Goal: Use online tool/utility: Utilize a website feature to perform a specific function

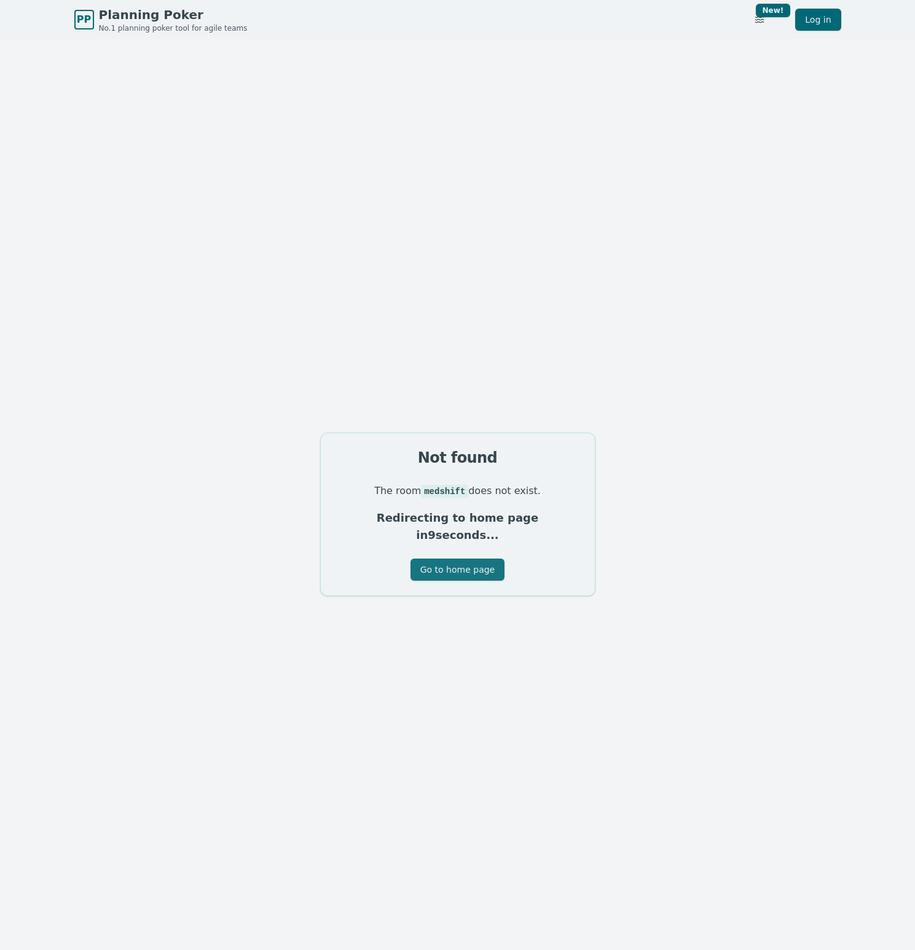
click at [466, 566] on button "Go to home page" at bounding box center [458, 570] width 94 height 22
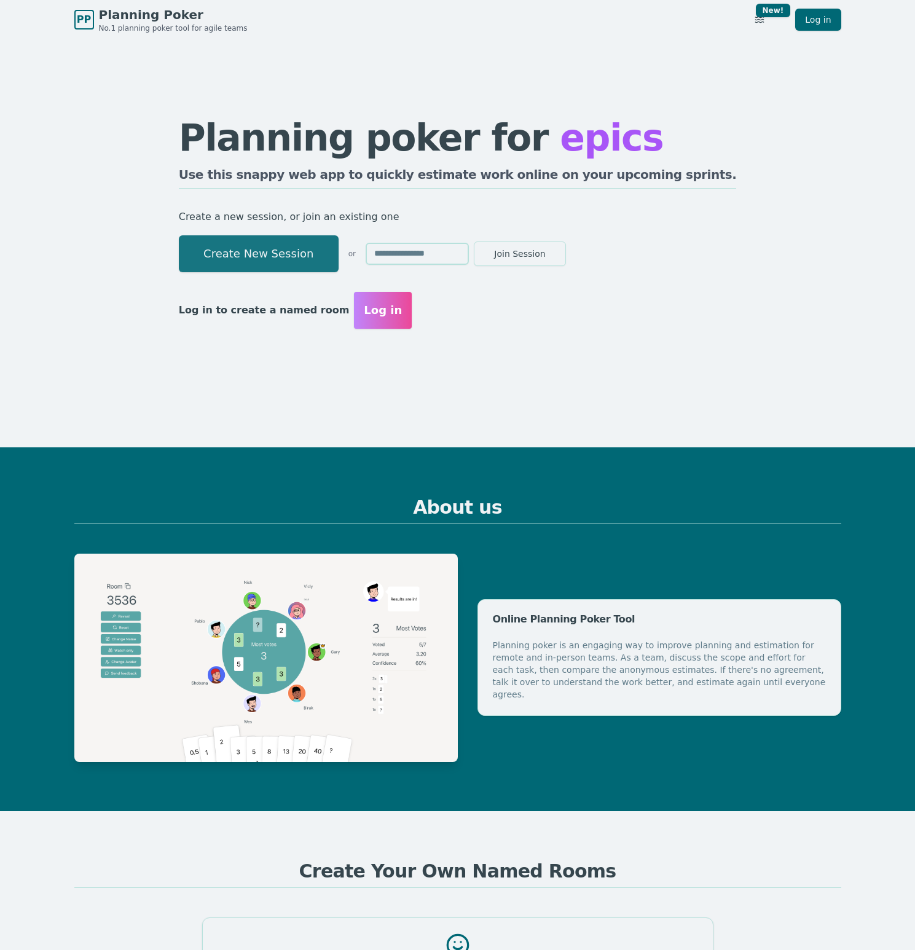
click at [280, 245] on button "Create New Session" at bounding box center [259, 253] width 160 height 37
click at [140, 19] on span "Planning Poker" at bounding box center [173, 14] width 149 height 17
click at [272, 254] on button "Create New Session" at bounding box center [259, 253] width 160 height 37
click at [281, 251] on button "Create New Session" at bounding box center [259, 253] width 160 height 37
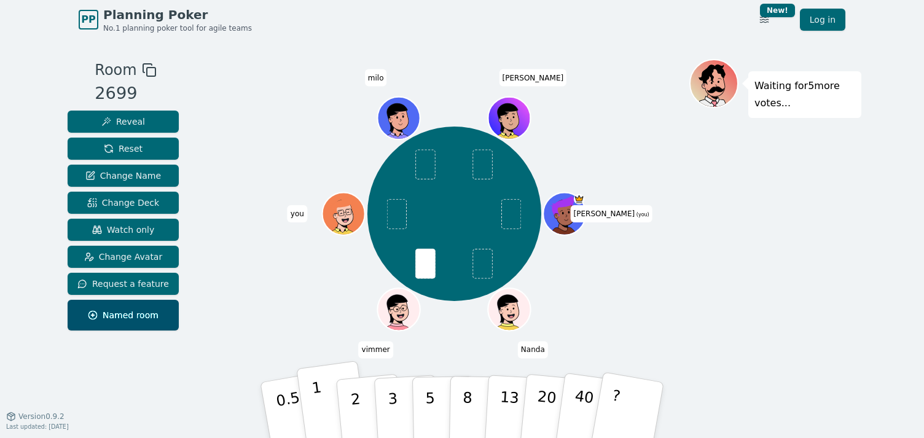
click at [328, 411] on button "1" at bounding box center [332, 411] width 73 height 100
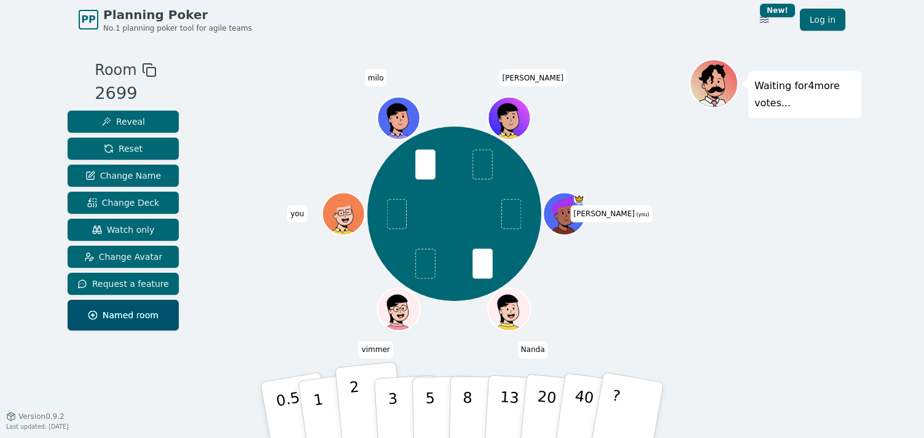
click at [359, 408] on p "2" at bounding box center [357, 412] width 16 height 67
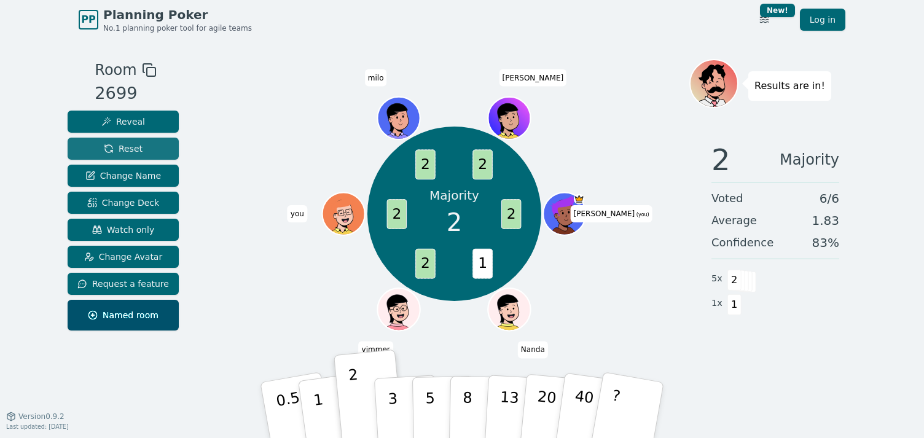
click at [144, 152] on button "Reset" at bounding box center [123, 149] width 111 height 22
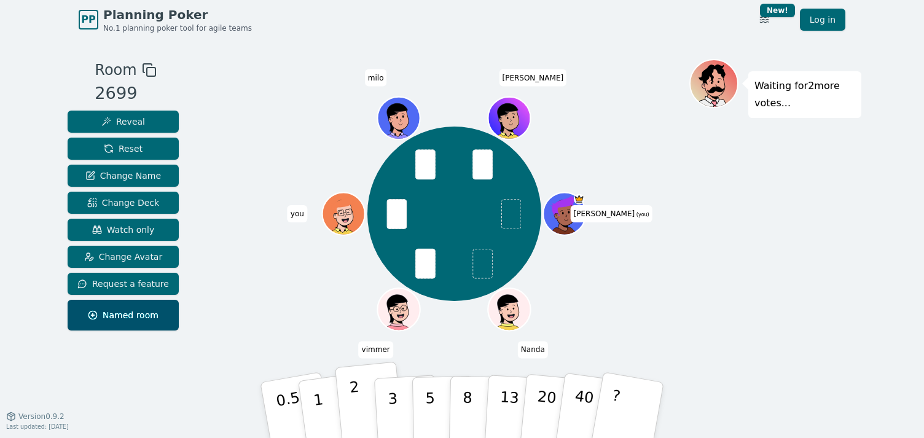
click at [352, 401] on p "2" at bounding box center [357, 412] width 16 height 67
click at [320, 411] on p "1" at bounding box center [320, 412] width 18 height 67
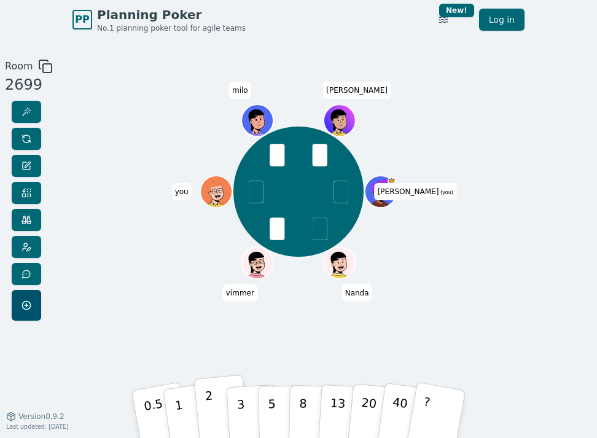
click at [212, 407] on p "2" at bounding box center [211, 414] width 13 height 55
click at [183, 413] on button "1" at bounding box center [191, 414] width 59 height 80
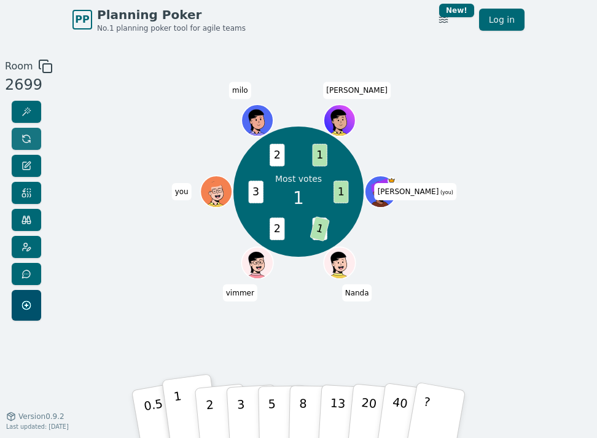
click at [25, 139] on span at bounding box center [27, 139] width 10 height 10
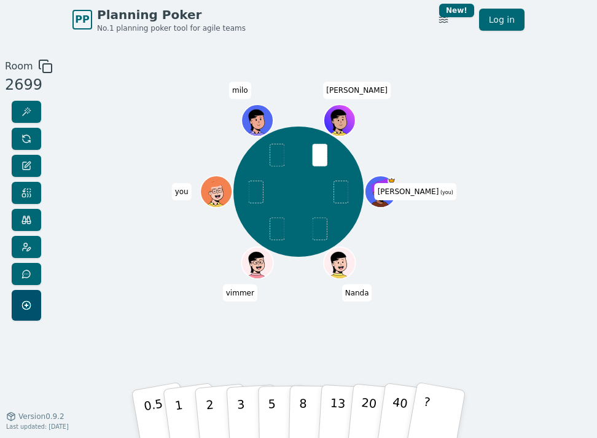
click at [182, 380] on div "bartholomew (you) Nanda vimmer you milo Dillon" at bounding box center [298, 228] width 323 height 338
click at [181, 403] on button "1" at bounding box center [191, 414] width 59 height 80
